Goal: Task Accomplishment & Management: Complete application form

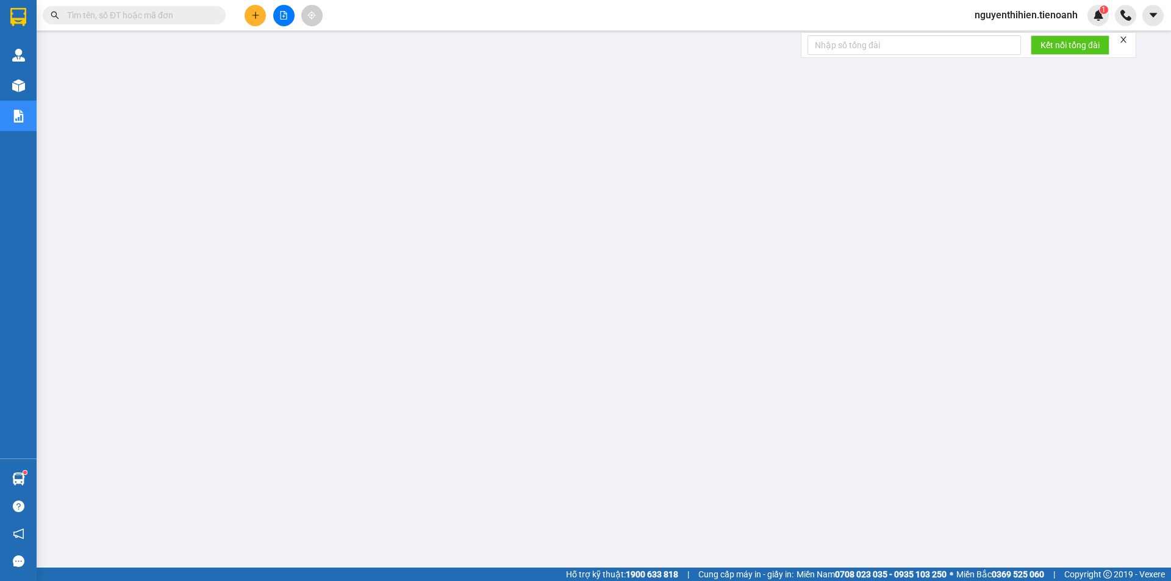
click at [171, 13] on input "text" at bounding box center [139, 15] width 144 height 13
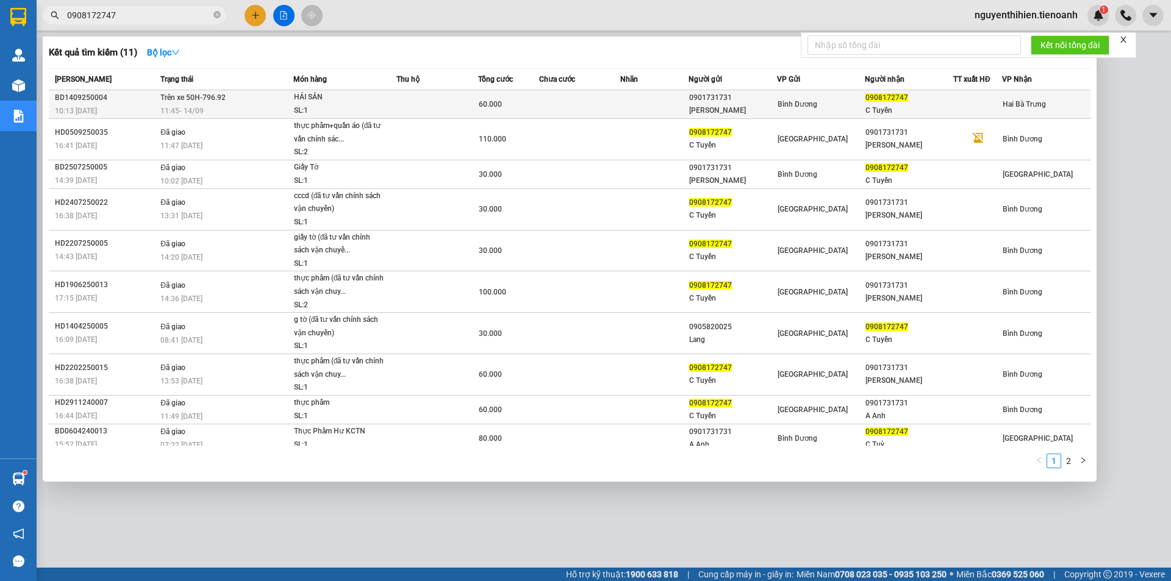
type input "0908172747"
click at [866, 110] on div "C Tuyền" at bounding box center [909, 110] width 87 height 13
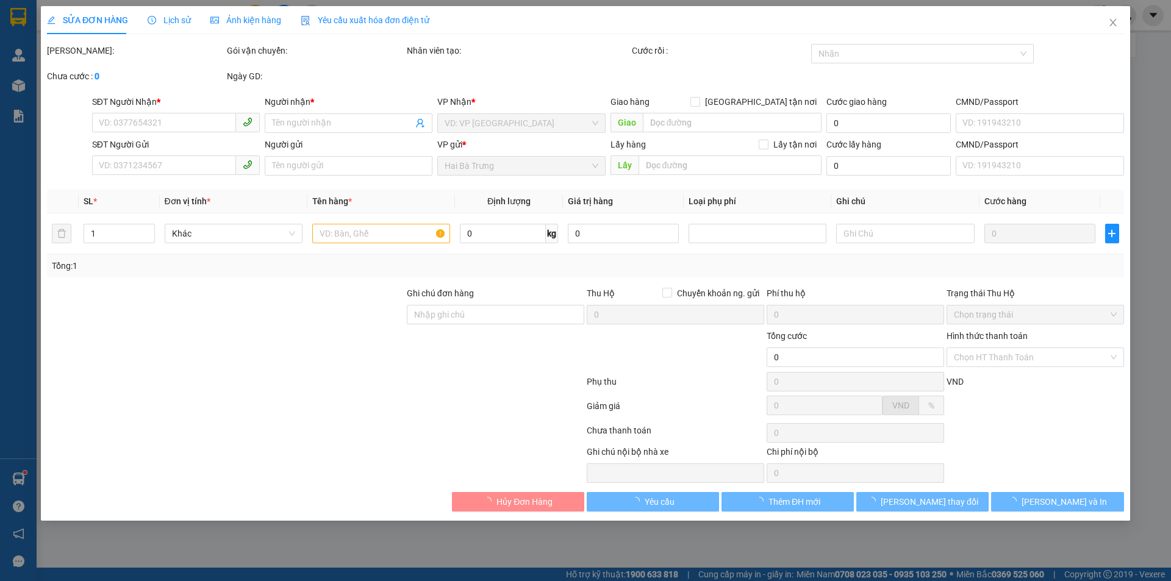
type input "0908172747"
type input "C Tuyền"
type input "0901731731"
type input "[PERSON_NAME]"
type input "60.000"
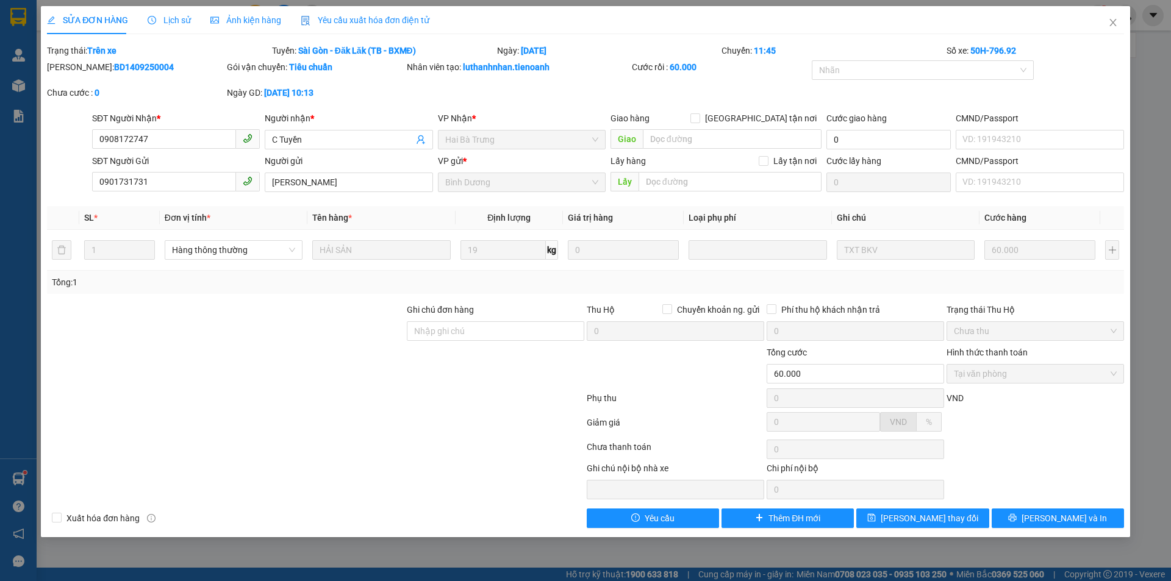
click at [180, 16] on span "Lịch sử" at bounding box center [169, 20] width 43 height 10
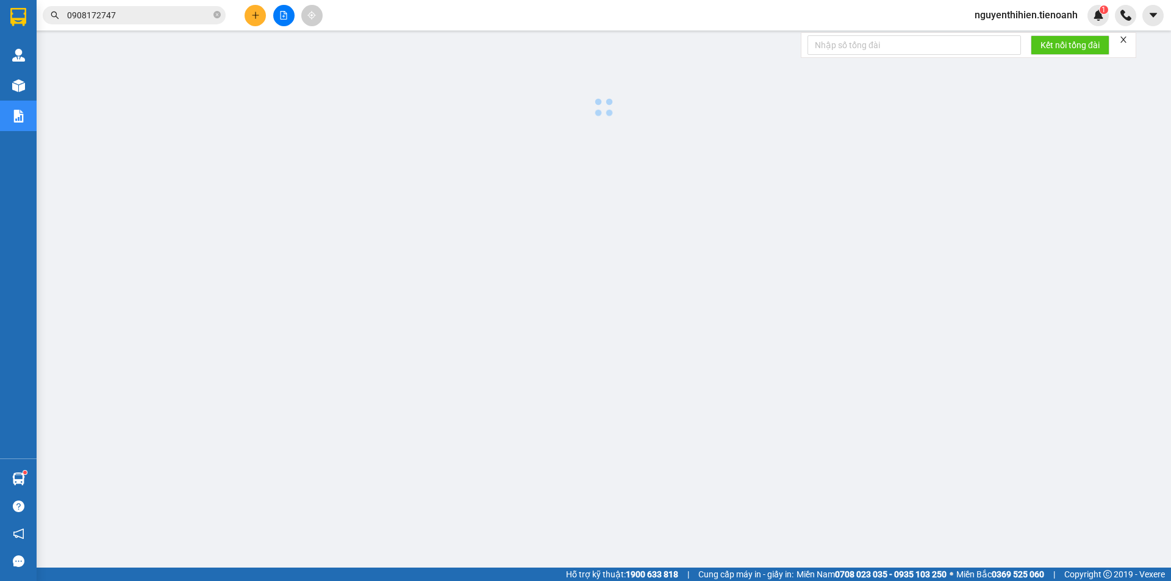
click at [131, 13] on input "0908172747" at bounding box center [139, 15] width 144 height 13
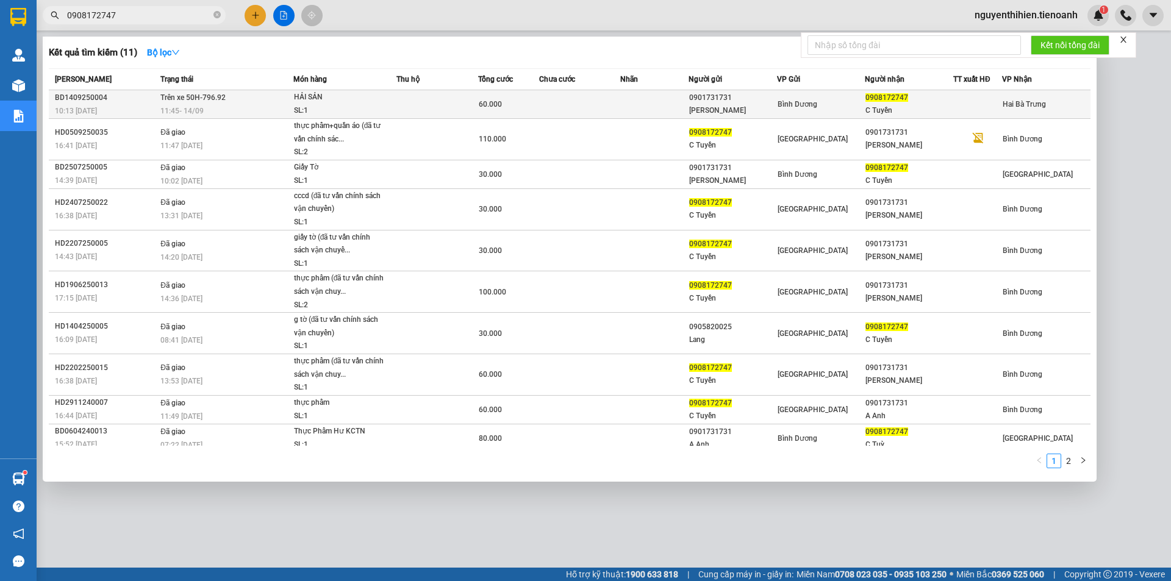
click at [839, 97] on td "Bình Dương" at bounding box center [821, 104] width 88 height 29
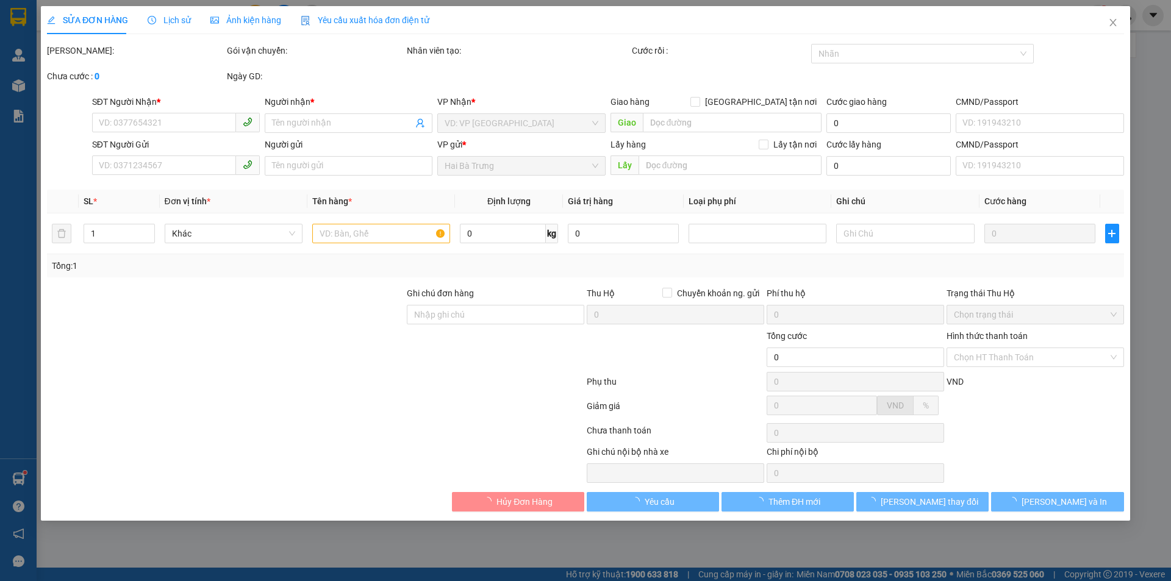
type input "0908172747"
type input "C Tuyền"
type input "0901731731"
type input "[PERSON_NAME]"
type input "60.000"
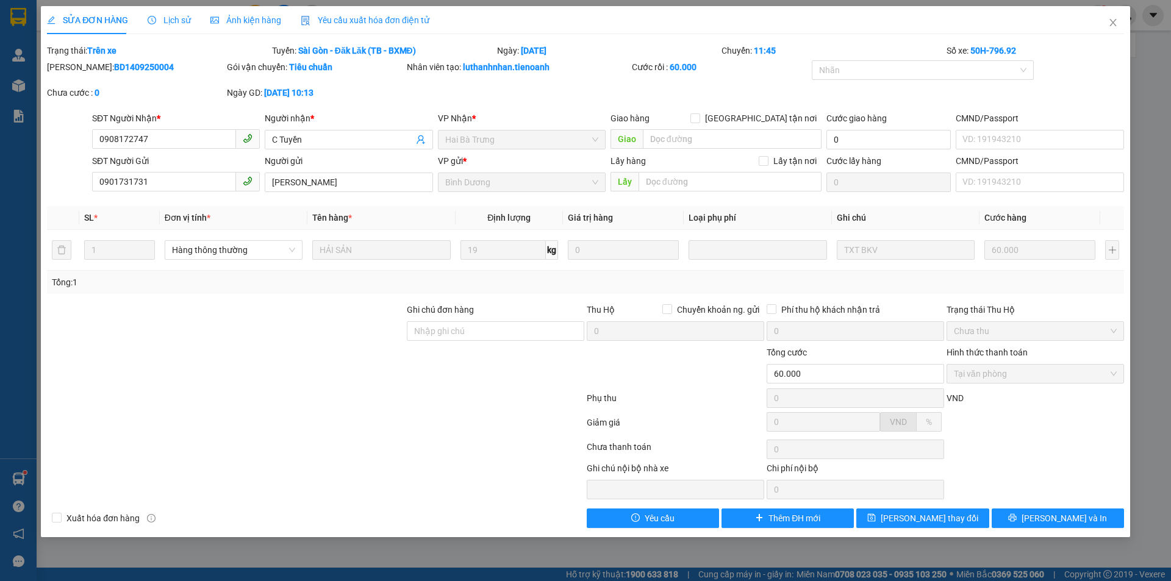
click at [168, 21] on span "Lịch sử" at bounding box center [169, 20] width 43 height 10
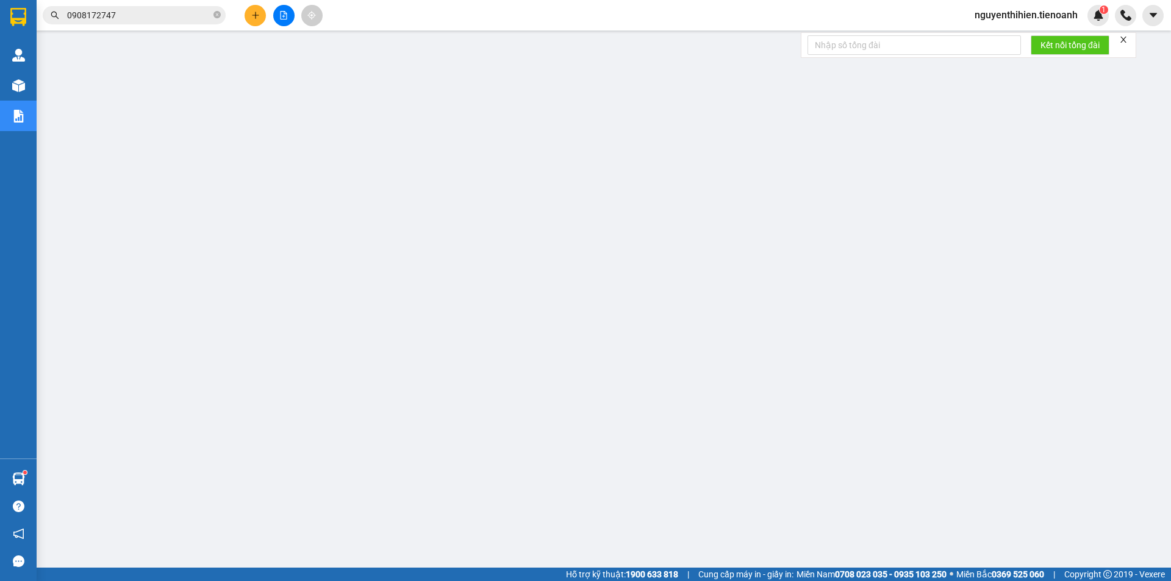
click at [152, 8] on span "0908172747" at bounding box center [134, 15] width 183 height 18
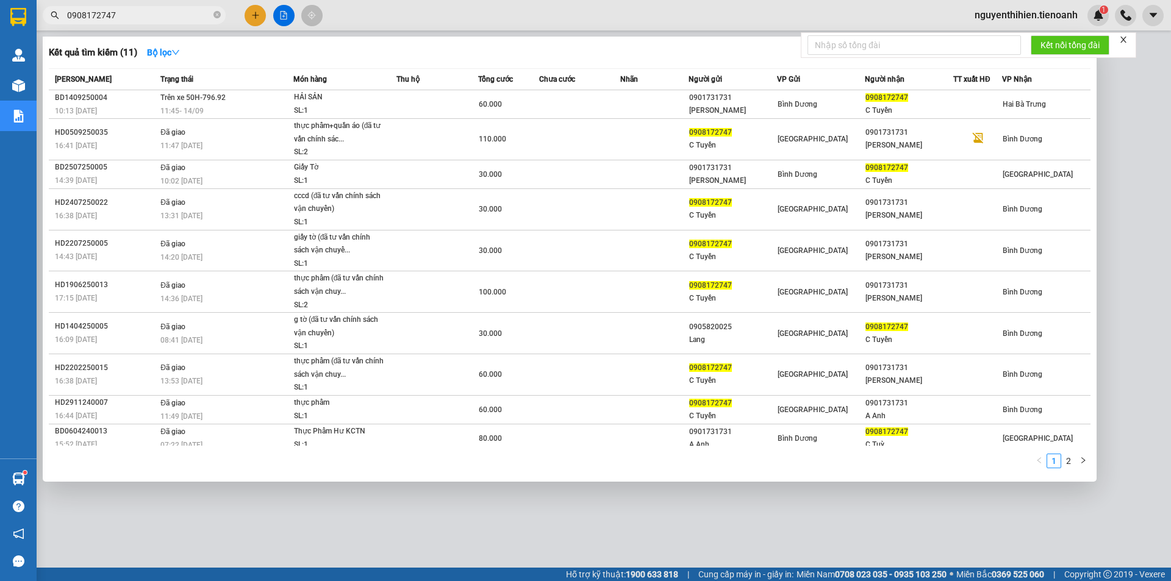
click at [151, 12] on input "0908172747" at bounding box center [139, 15] width 144 height 13
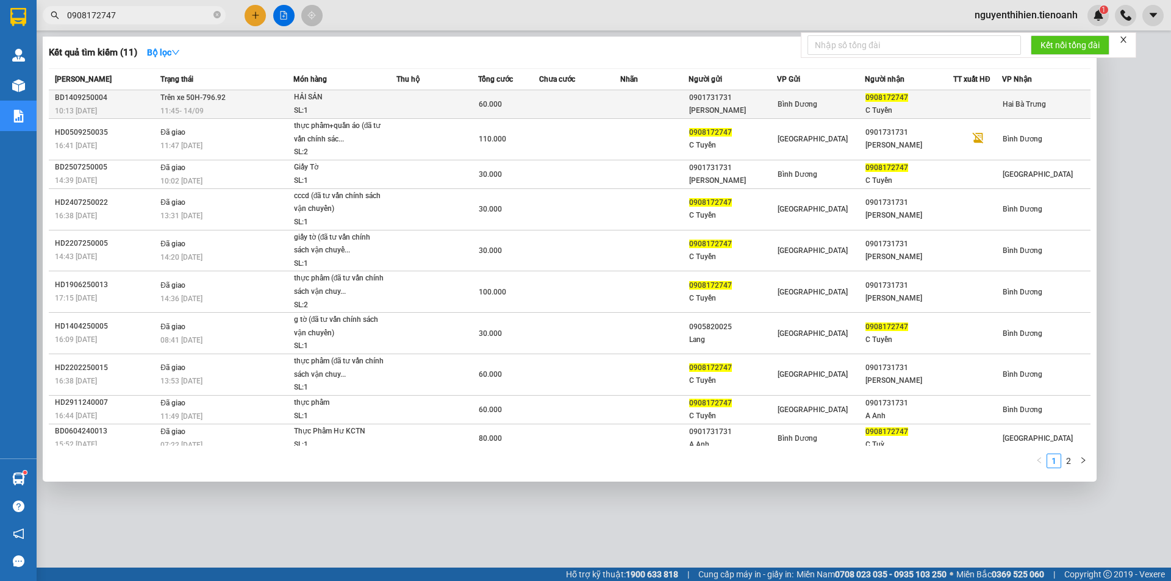
click at [398, 103] on td at bounding box center [437, 104] width 82 height 29
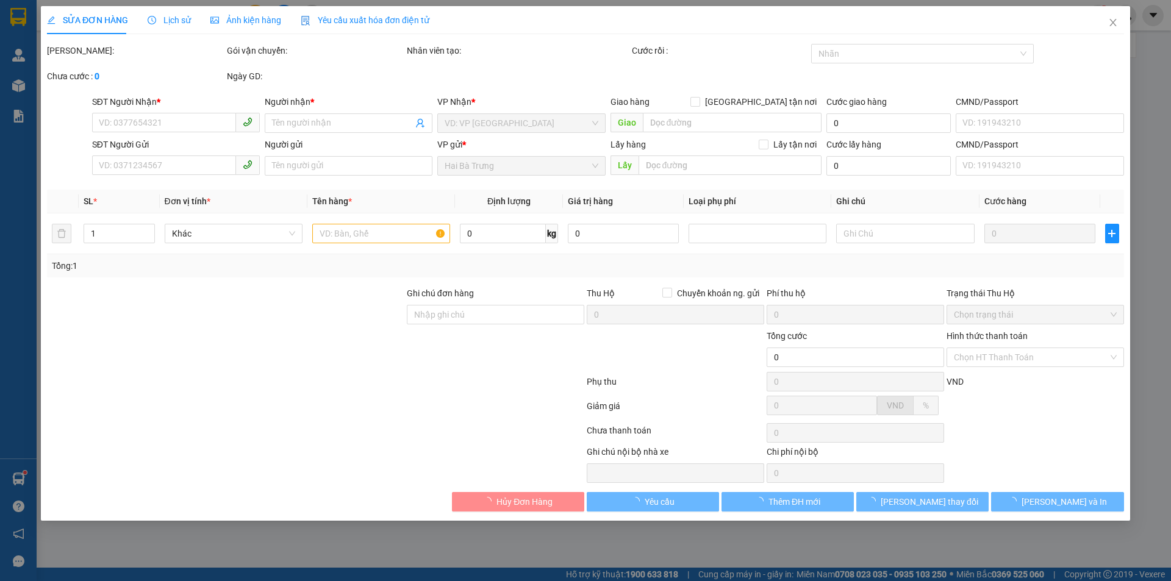
type input "0908172747"
type input "C Tuyền"
type input "0901731731"
type input "[PERSON_NAME]"
type input "60.000"
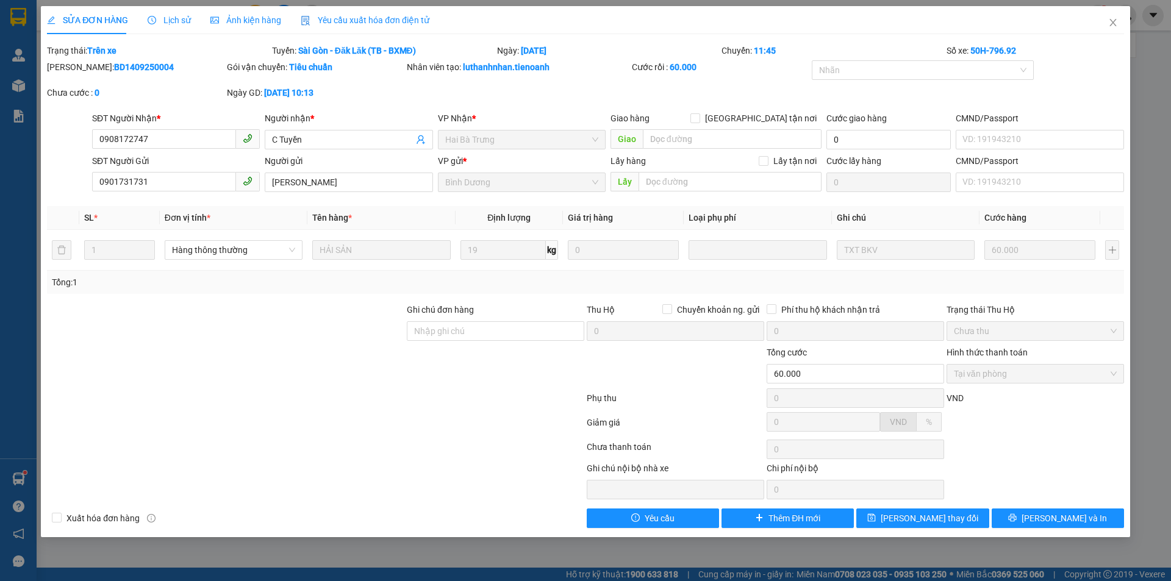
click at [174, 21] on span "Lịch sử" at bounding box center [169, 20] width 43 height 10
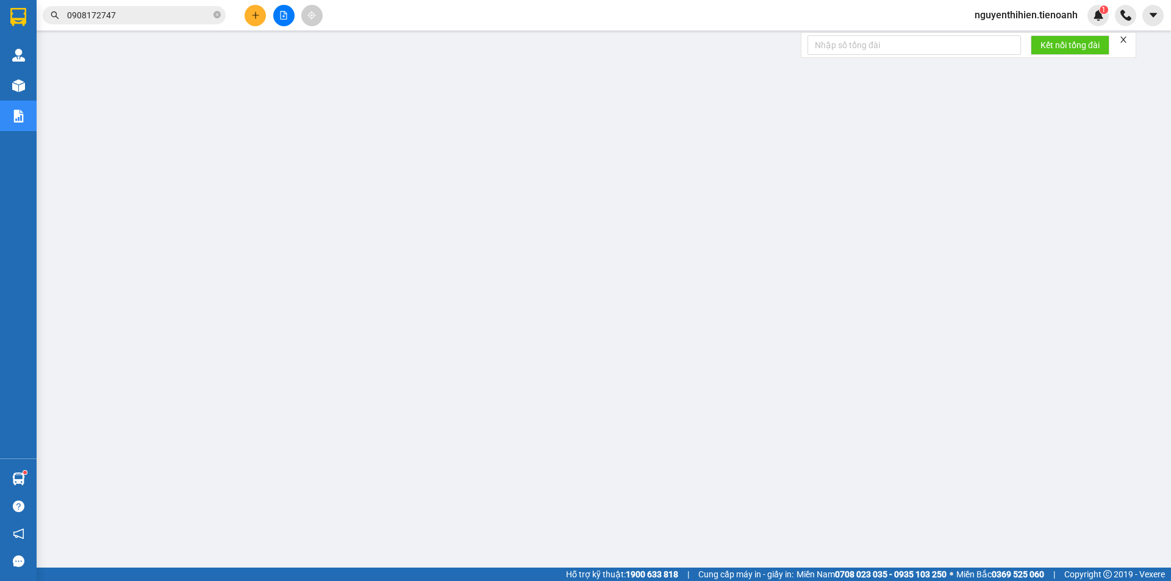
click at [157, 13] on input "0908172747" at bounding box center [139, 15] width 144 height 13
